Goal: Transaction & Acquisition: Purchase product/service

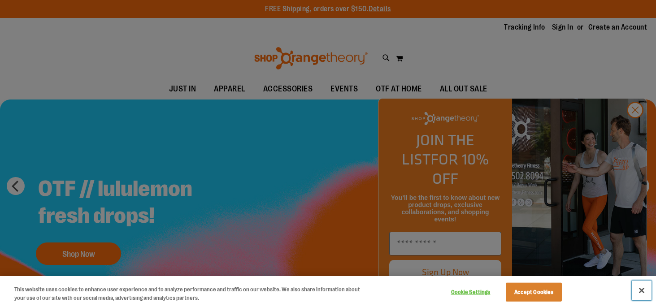
click at [644, 291] on button "Close" at bounding box center [642, 291] width 20 height 20
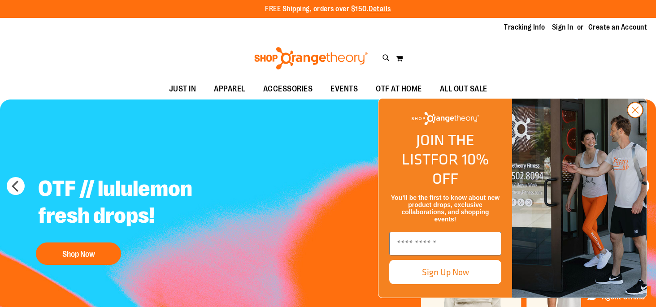
click at [632, 118] on circle "Close dialog" at bounding box center [635, 110] width 15 height 15
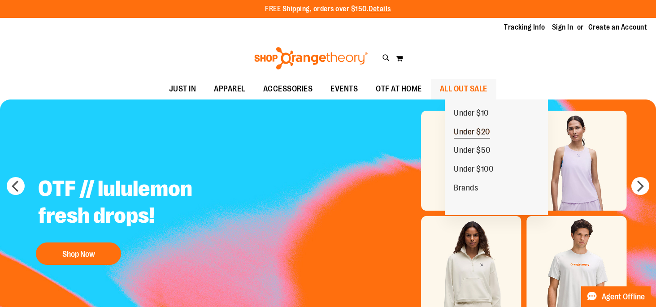
click at [479, 131] on span "Under $20" at bounding box center [472, 132] width 36 height 11
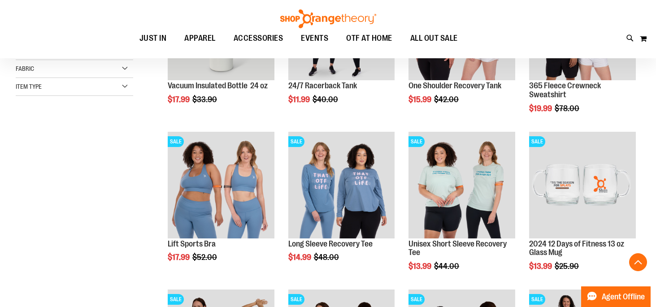
scroll to position [215, 0]
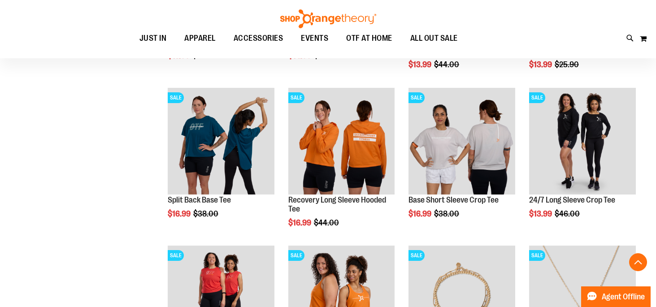
scroll to position [411, 0]
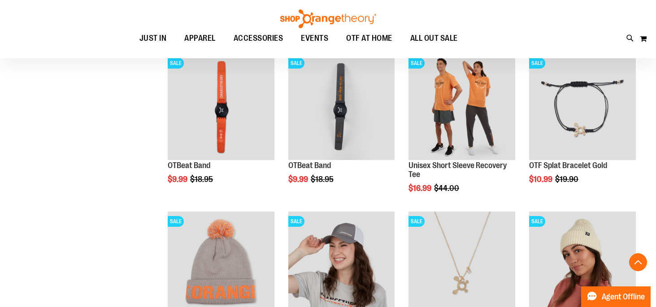
scroll to position [761, 0]
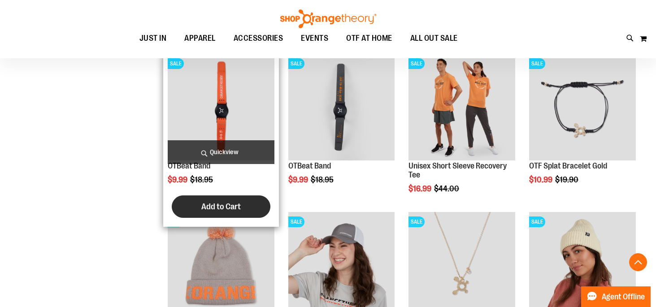
click at [210, 211] on span "Add to Cart" at bounding box center [220, 207] width 39 height 10
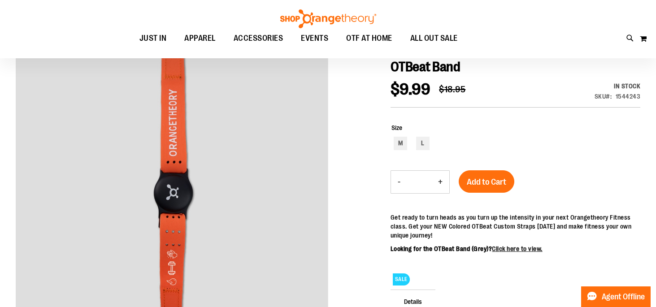
scroll to position [2, 0]
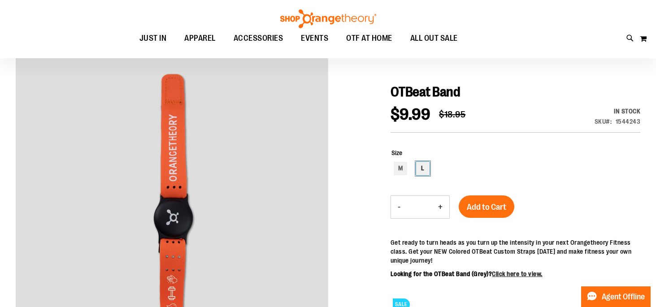
click at [426, 170] on div "L" at bounding box center [422, 168] width 13 height 13
type input "***"
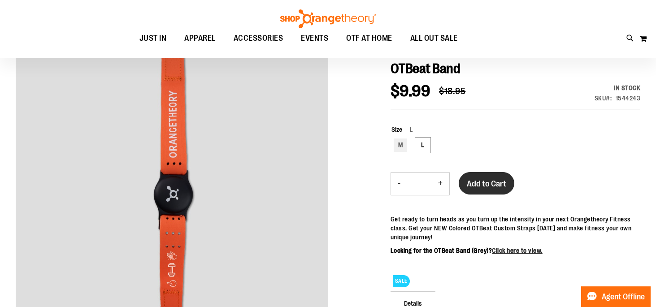
click at [489, 190] on button "Add to Cart" at bounding box center [487, 183] width 56 height 22
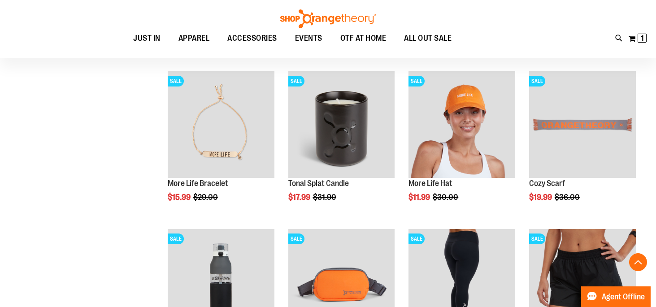
scroll to position [508, 0]
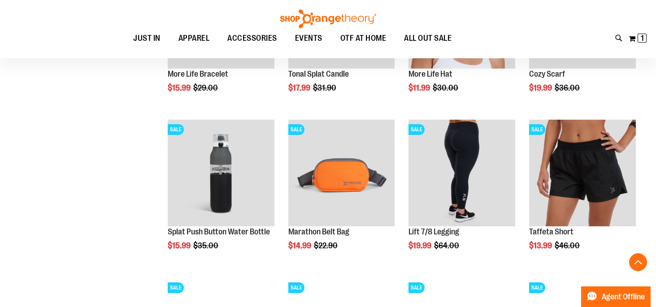
scroll to position [619, 0]
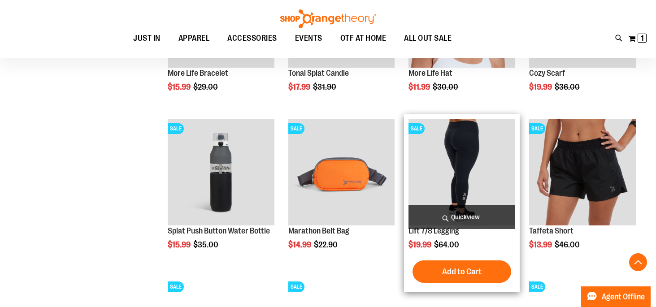
click at [445, 156] on img "product" at bounding box center [462, 172] width 107 height 107
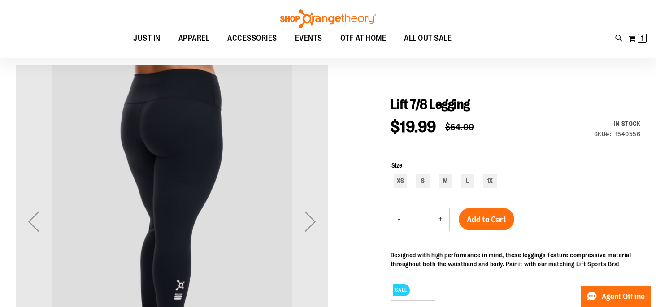
scroll to position [67, 0]
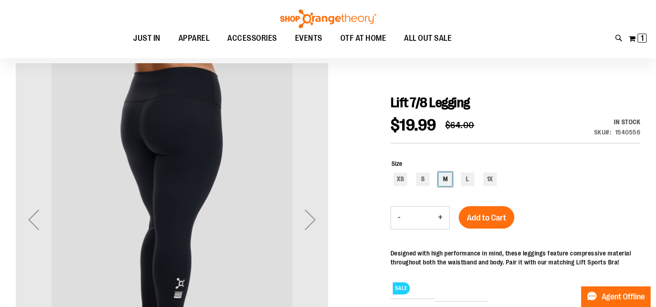
click at [446, 181] on div "M" at bounding box center [445, 179] width 13 height 13
type input "***"
click at [307, 223] on div "Next" at bounding box center [310, 220] width 36 height 36
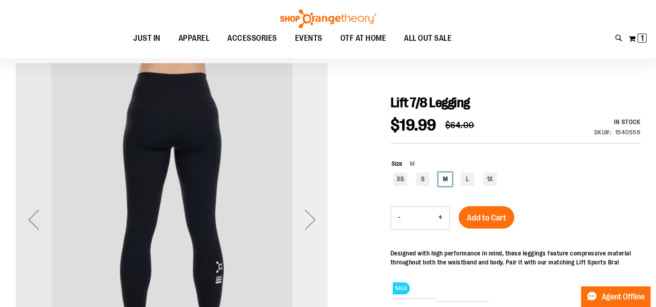
click at [307, 223] on div "Next" at bounding box center [310, 220] width 36 height 36
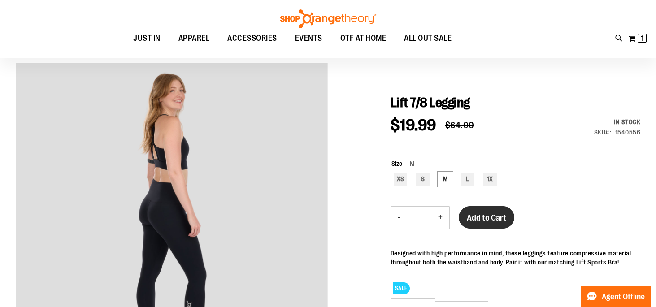
click at [488, 223] on button "Add to Cart" at bounding box center [487, 217] width 56 height 22
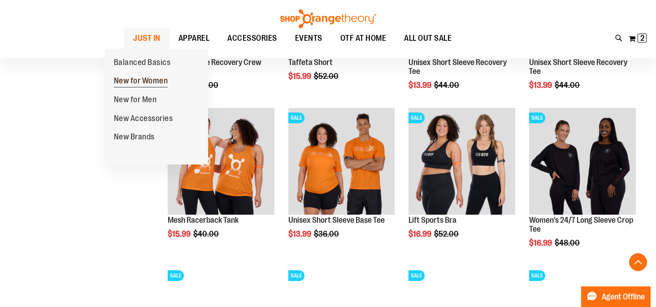
scroll to position [452, 0]
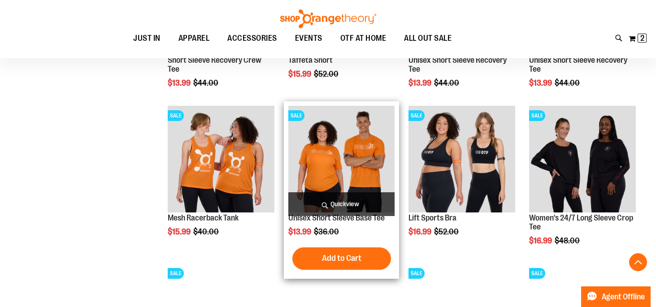
click at [346, 152] on img "product" at bounding box center [341, 159] width 107 height 107
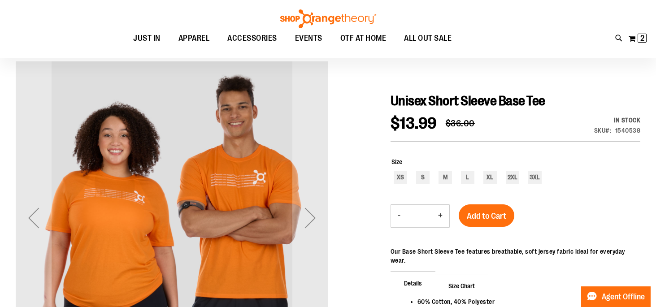
scroll to position [70, 0]
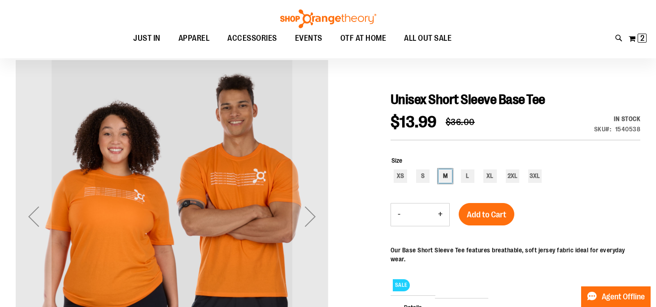
click at [444, 177] on div "M" at bounding box center [445, 176] width 13 height 13
type input "***"
click at [498, 212] on span "Add to Cart" at bounding box center [486, 215] width 39 height 10
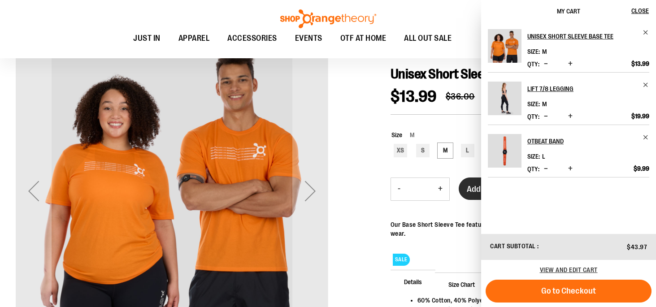
scroll to position [97, 0]
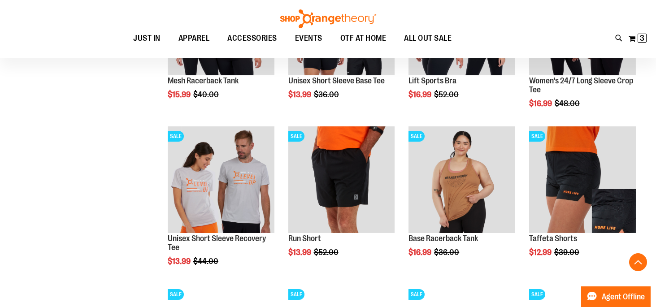
scroll to position [690, 0]
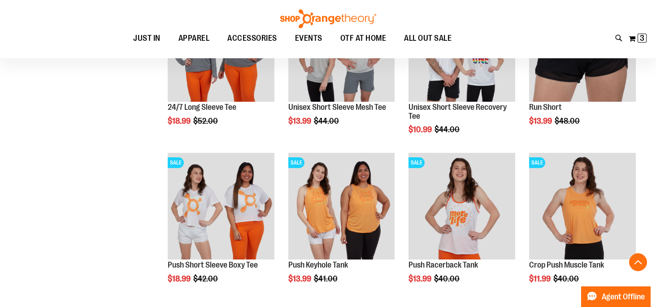
scroll to position [973, 0]
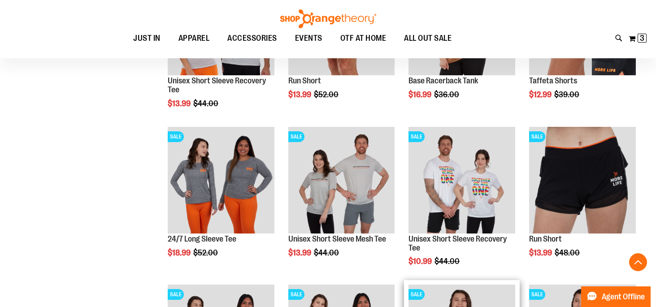
scroll to position [843, 0]
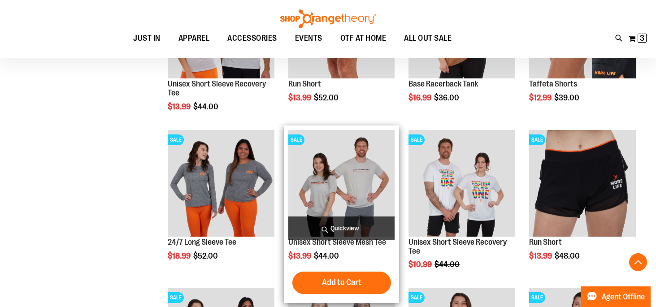
click at [349, 190] on img "product" at bounding box center [341, 183] width 107 height 107
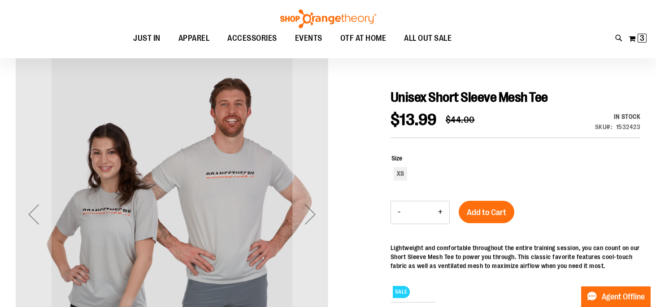
scroll to position [76, 0]
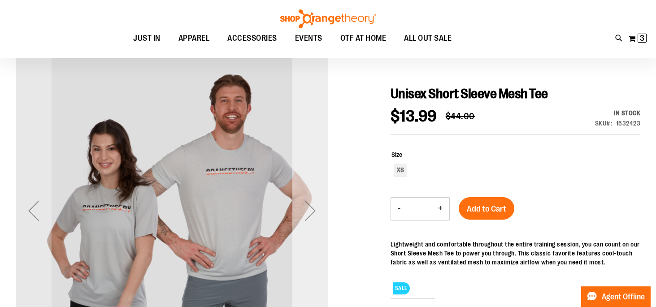
click at [323, 204] on div "Next" at bounding box center [310, 211] width 36 height 36
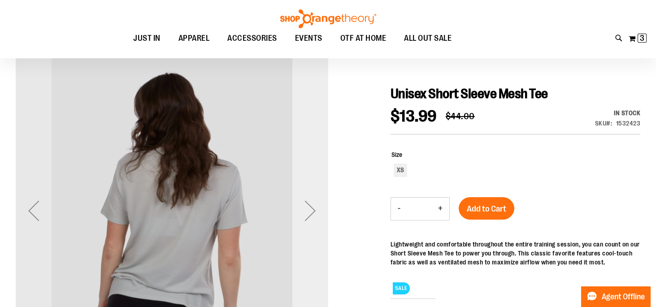
click at [323, 204] on div "Next" at bounding box center [310, 211] width 36 height 36
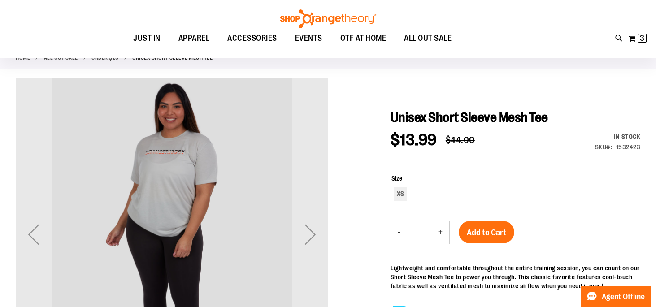
scroll to position [36, 0]
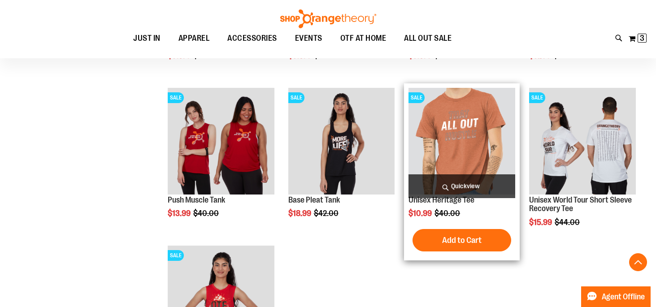
scroll to position [193, 0]
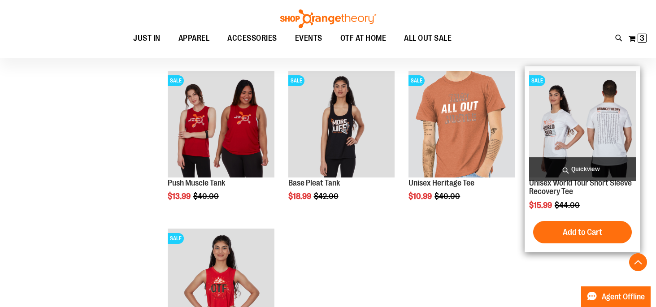
click at [569, 147] on img "product" at bounding box center [582, 124] width 107 height 107
click at [569, 118] on img "product" at bounding box center [582, 124] width 107 height 107
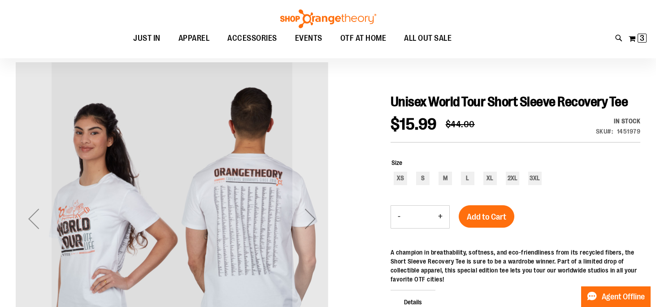
scroll to position [72, 0]
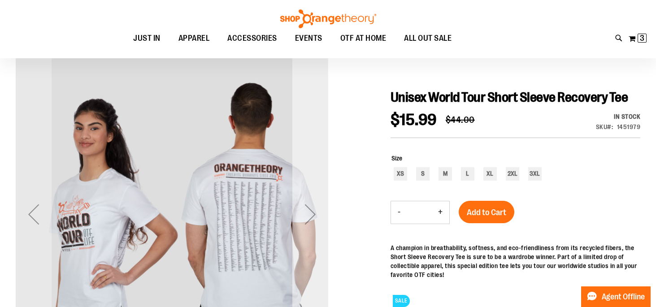
click at [312, 206] on div "Next" at bounding box center [310, 214] width 36 height 36
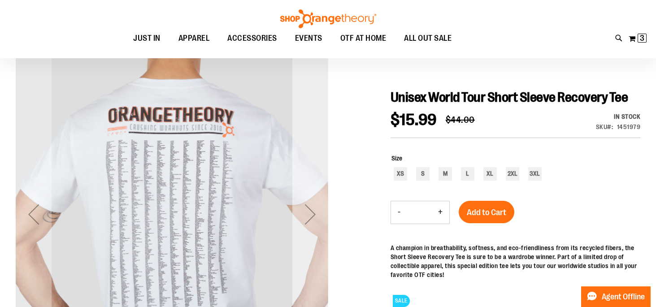
click at [312, 207] on div "Next" at bounding box center [310, 214] width 36 height 36
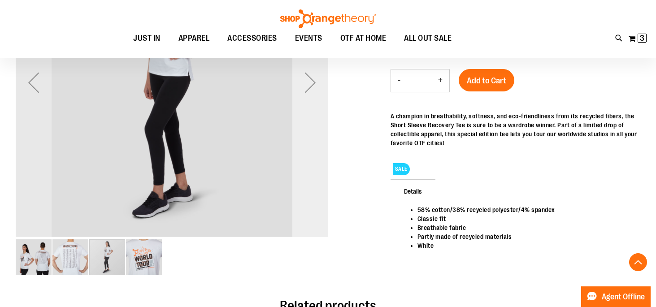
scroll to position [205, 0]
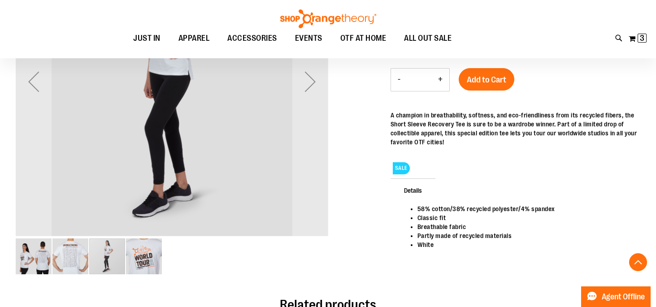
click at [149, 266] on img "image 4 of 4" at bounding box center [144, 257] width 36 height 36
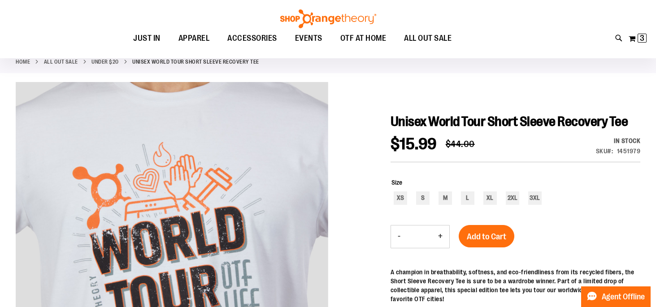
scroll to position [69, 0]
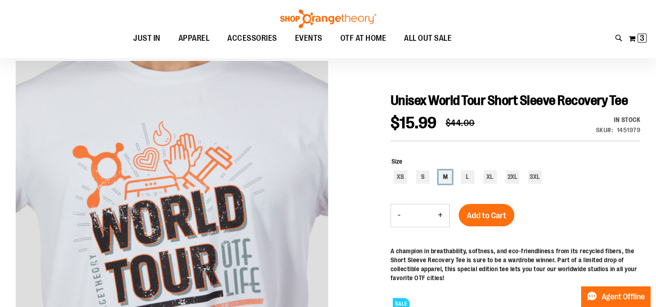
click at [444, 184] on div "M" at bounding box center [445, 176] width 13 height 13
type input "***"
click at [485, 227] on button "Add to Cart" at bounding box center [487, 215] width 56 height 22
click at [636, 39] on button "My Cart 3 3 items" at bounding box center [637, 38] width 19 height 14
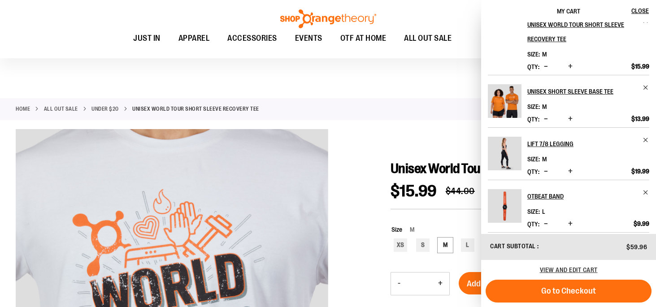
scroll to position [18, 0]
